Goal: Task Accomplishment & Management: Manage account settings

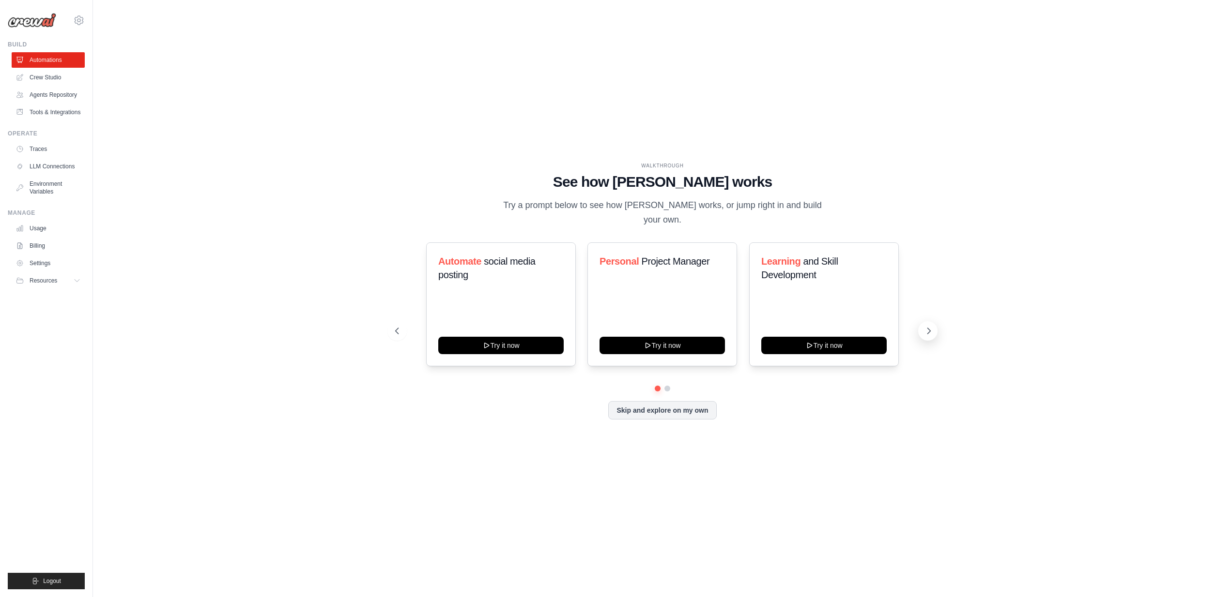
click at [925, 326] on icon at bounding box center [929, 331] width 10 height 10
click at [57, 77] on link "Crew Studio" at bounding box center [49, 77] width 73 height 15
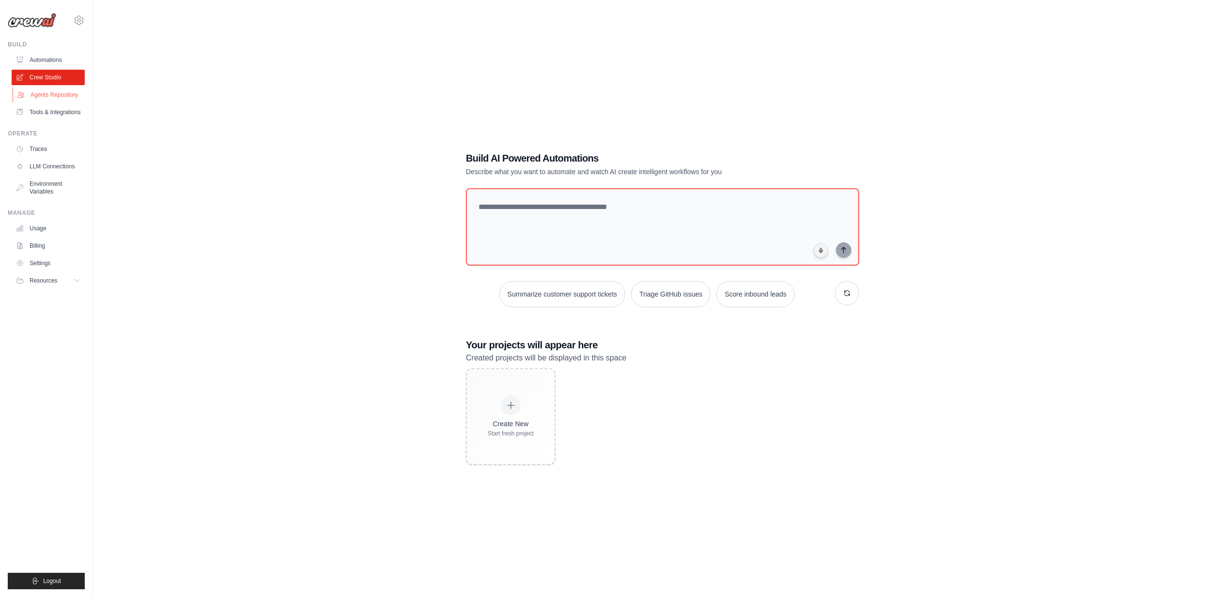
click at [53, 96] on link "Agents Repository" at bounding box center [49, 94] width 73 height 15
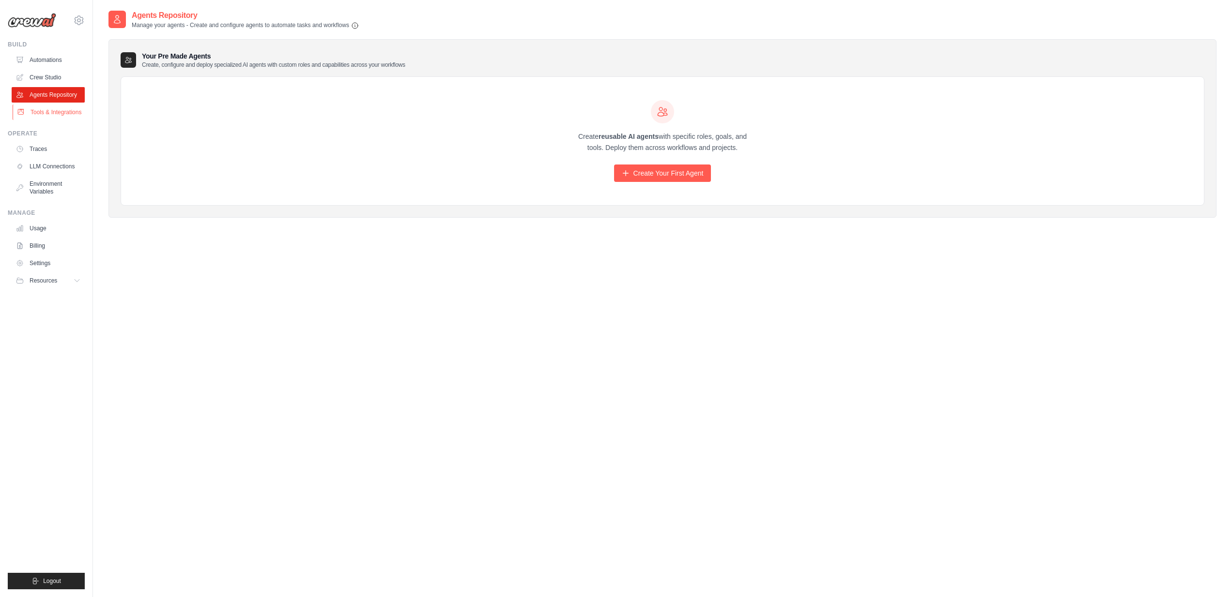
click at [51, 111] on link "Tools & Integrations" at bounding box center [49, 112] width 73 height 15
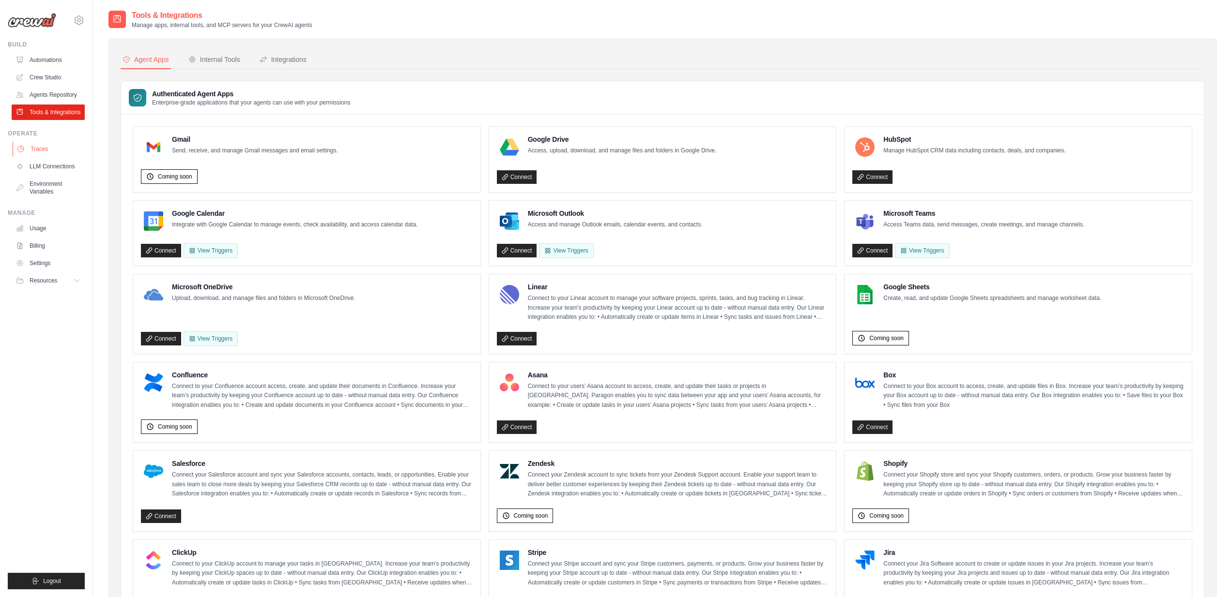
click at [34, 154] on link "Traces" at bounding box center [49, 148] width 73 height 15
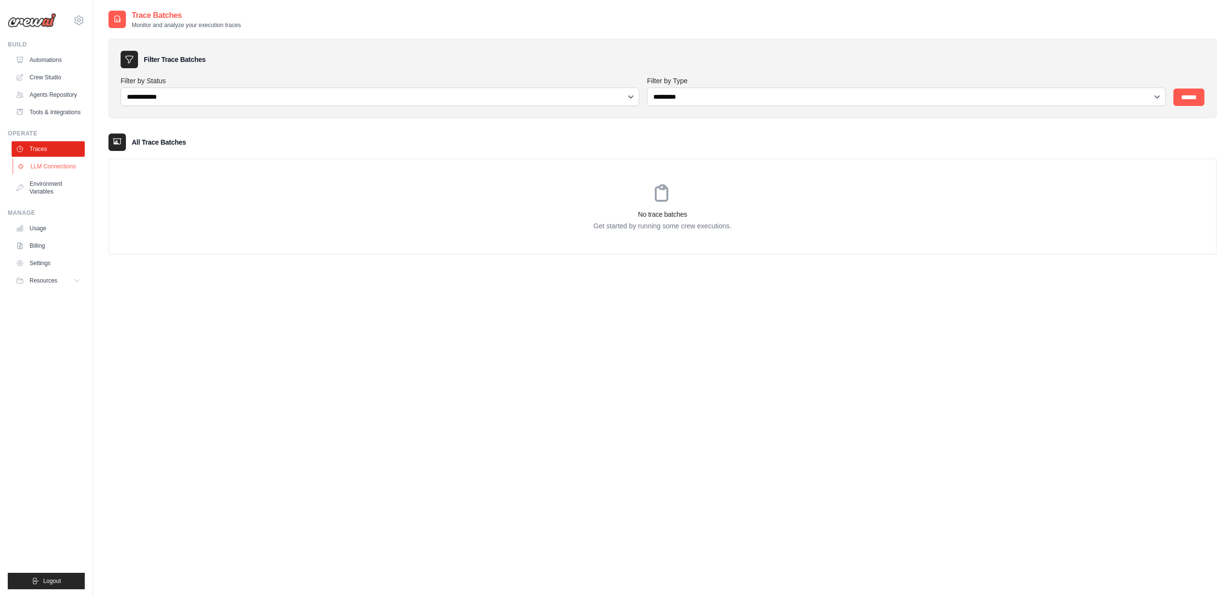
click at [49, 166] on link "LLM Connections" at bounding box center [49, 166] width 73 height 15
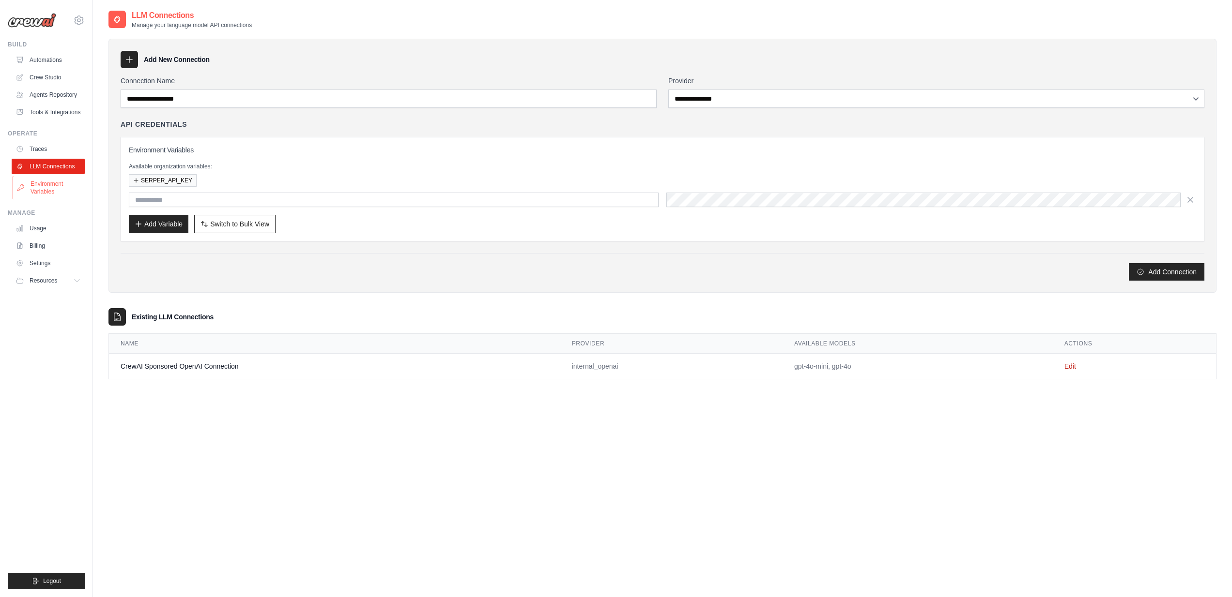
click at [43, 191] on link "Environment Variables" at bounding box center [49, 187] width 73 height 23
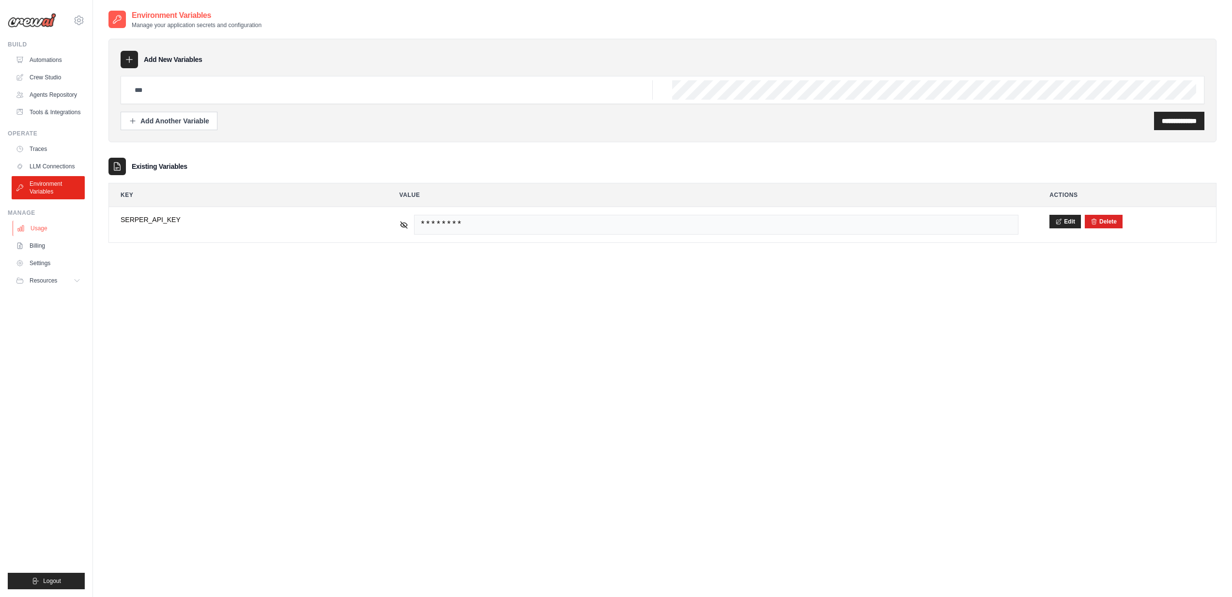
click at [37, 228] on link "Usage" at bounding box center [49, 228] width 73 height 15
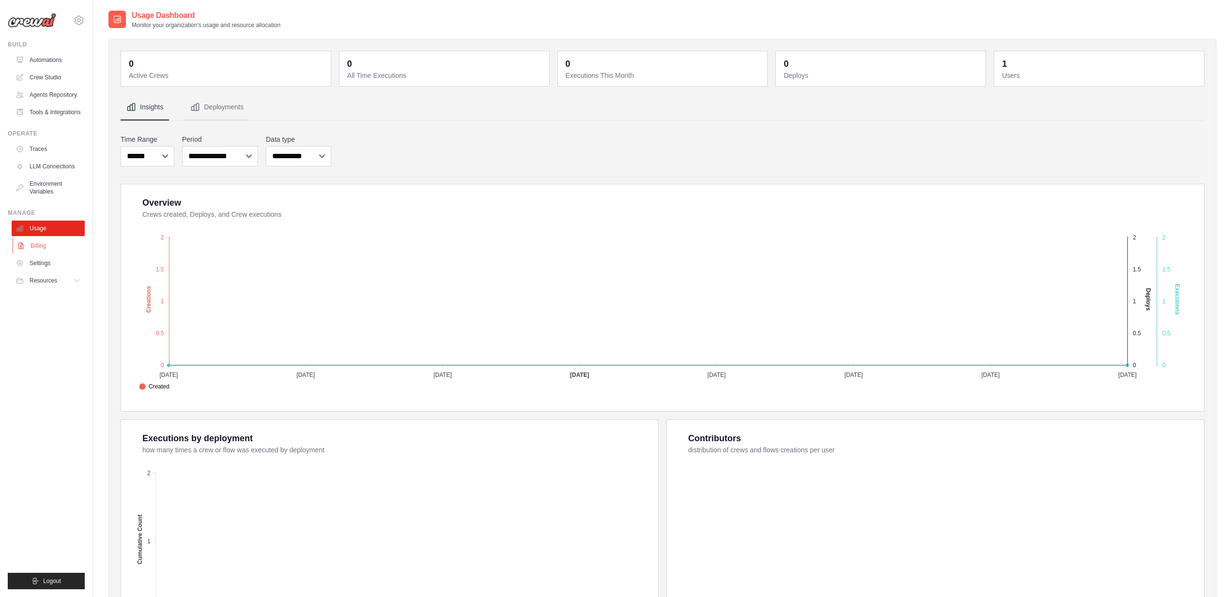
click at [37, 248] on link "Billing" at bounding box center [49, 245] width 73 height 15
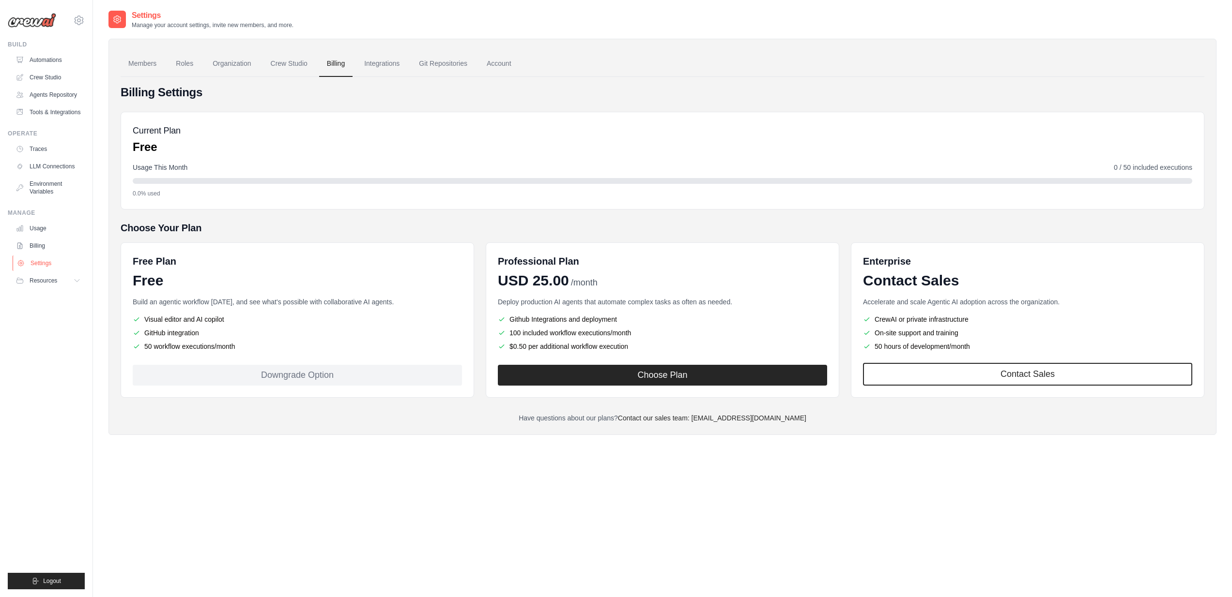
click at [38, 263] on link "Settings" at bounding box center [49, 263] width 73 height 15
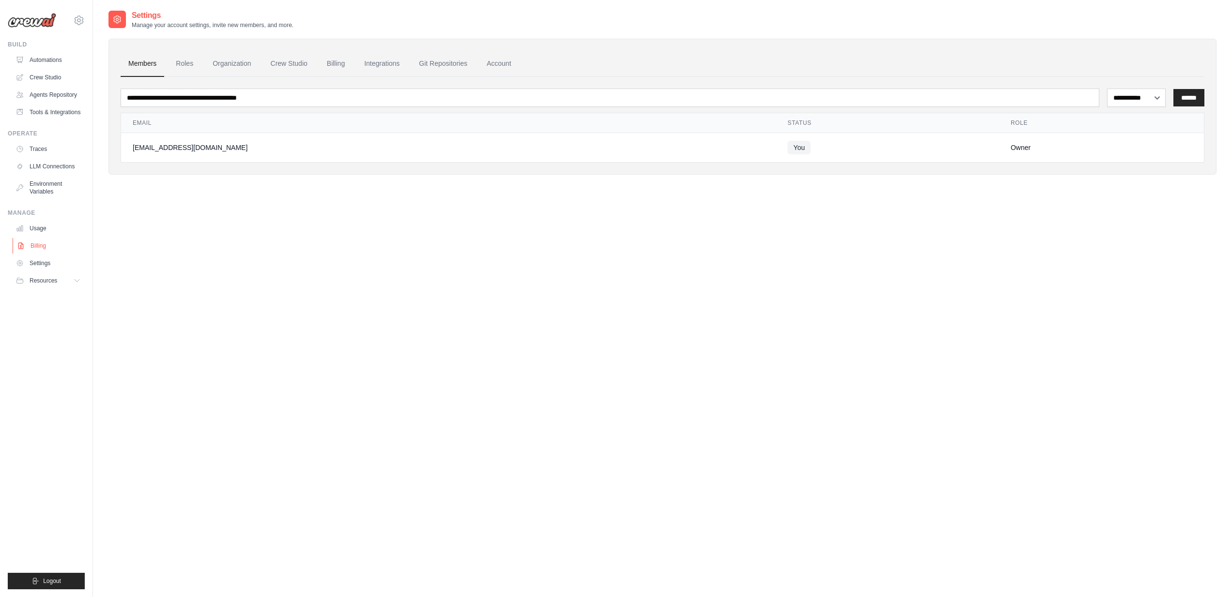
click at [47, 242] on link "Billing" at bounding box center [49, 245] width 73 height 15
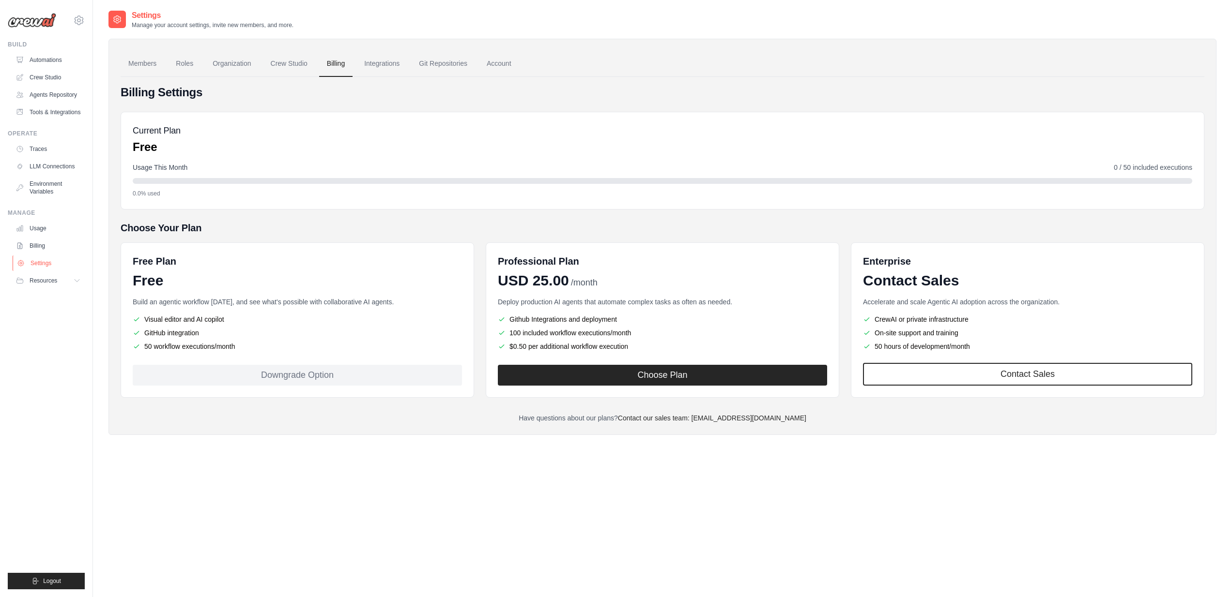
click at [41, 265] on link "Settings" at bounding box center [49, 263] width 73 height 15
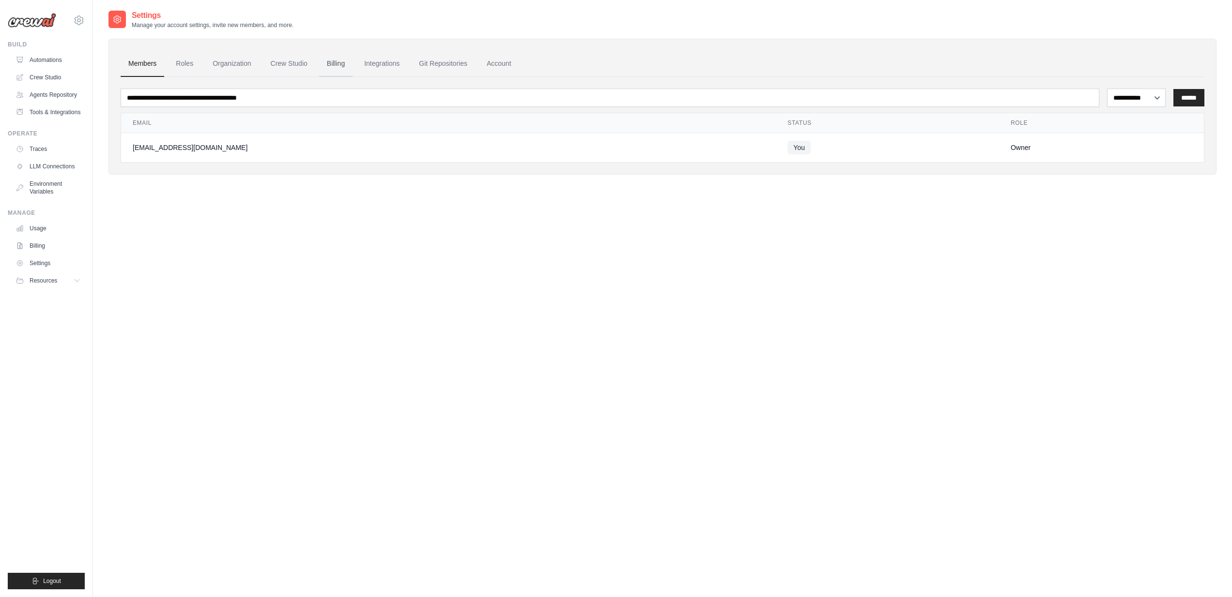
click at [334, 66] on link "Billing" at bounding box center [335, 64] width 33 height 26
